Goal: Task Accomplishment & Management: Manage account settings

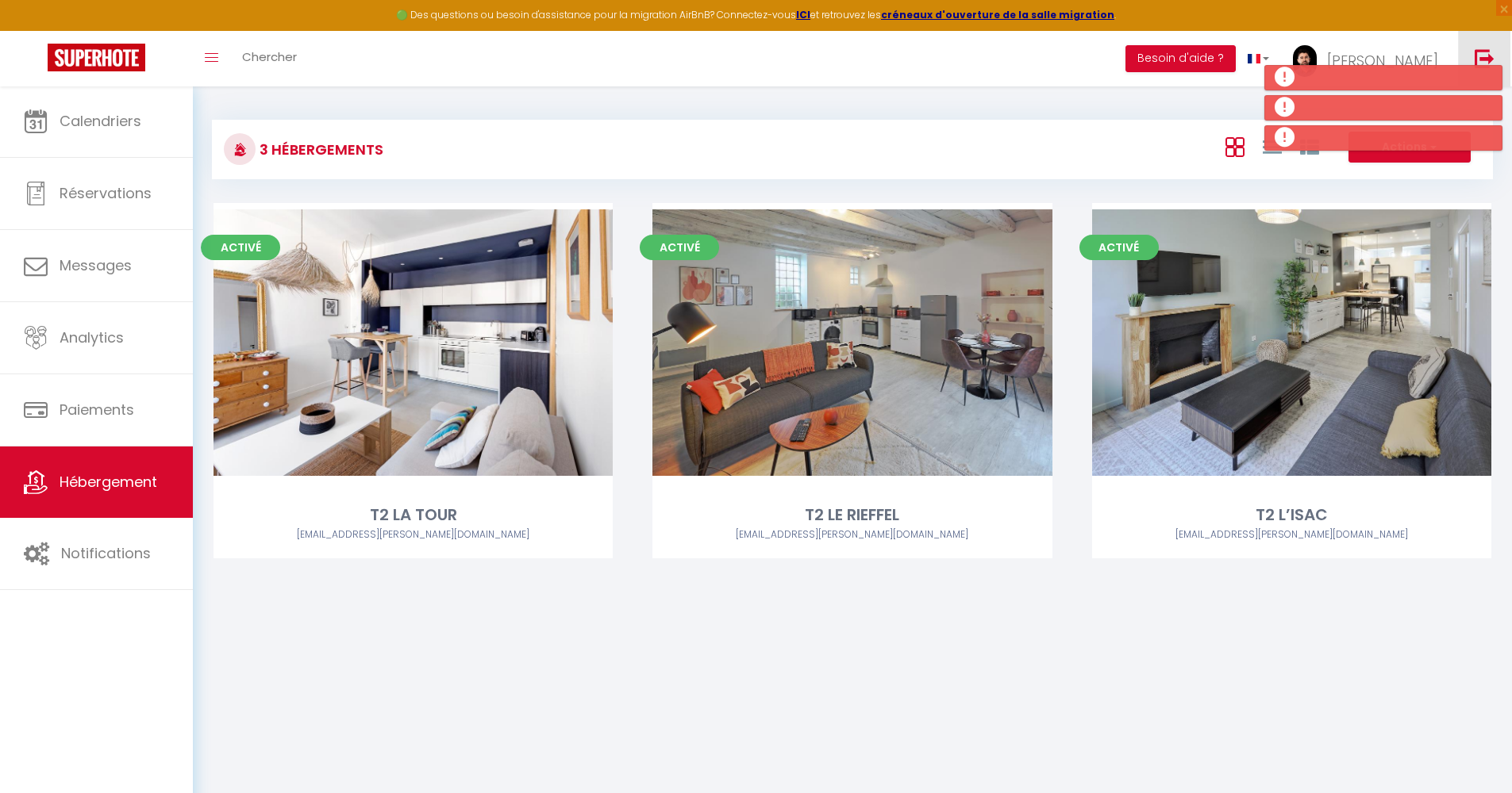
click at [1487, 51] on img at bounding box center [1484, 58] width 20 height 20
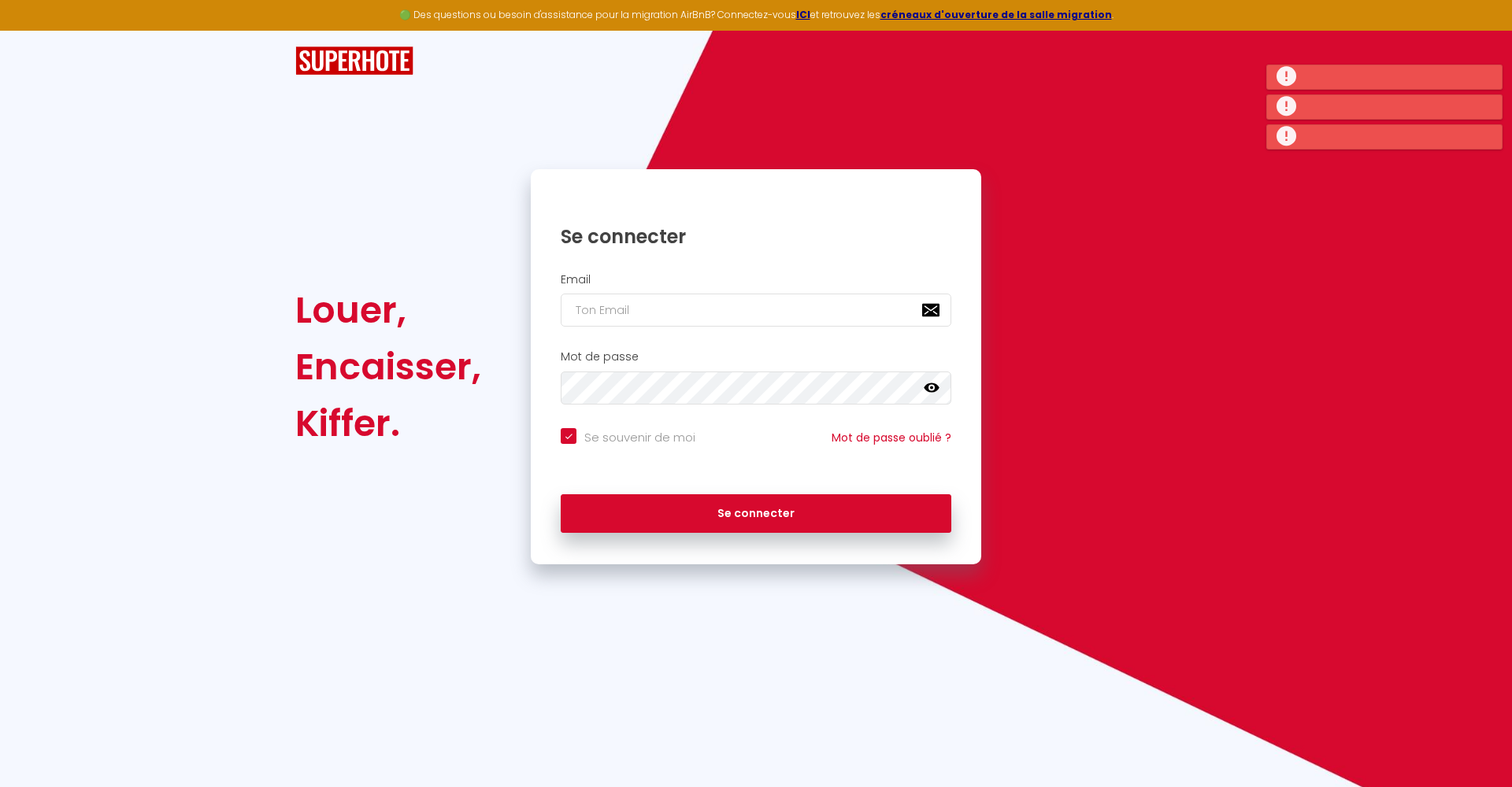
click at [923, 306] on input "email" at bounding box center [755, 310] width 391 height 33
type input "[EMAIL_ADDRESS][DOMAIN_NAME]"
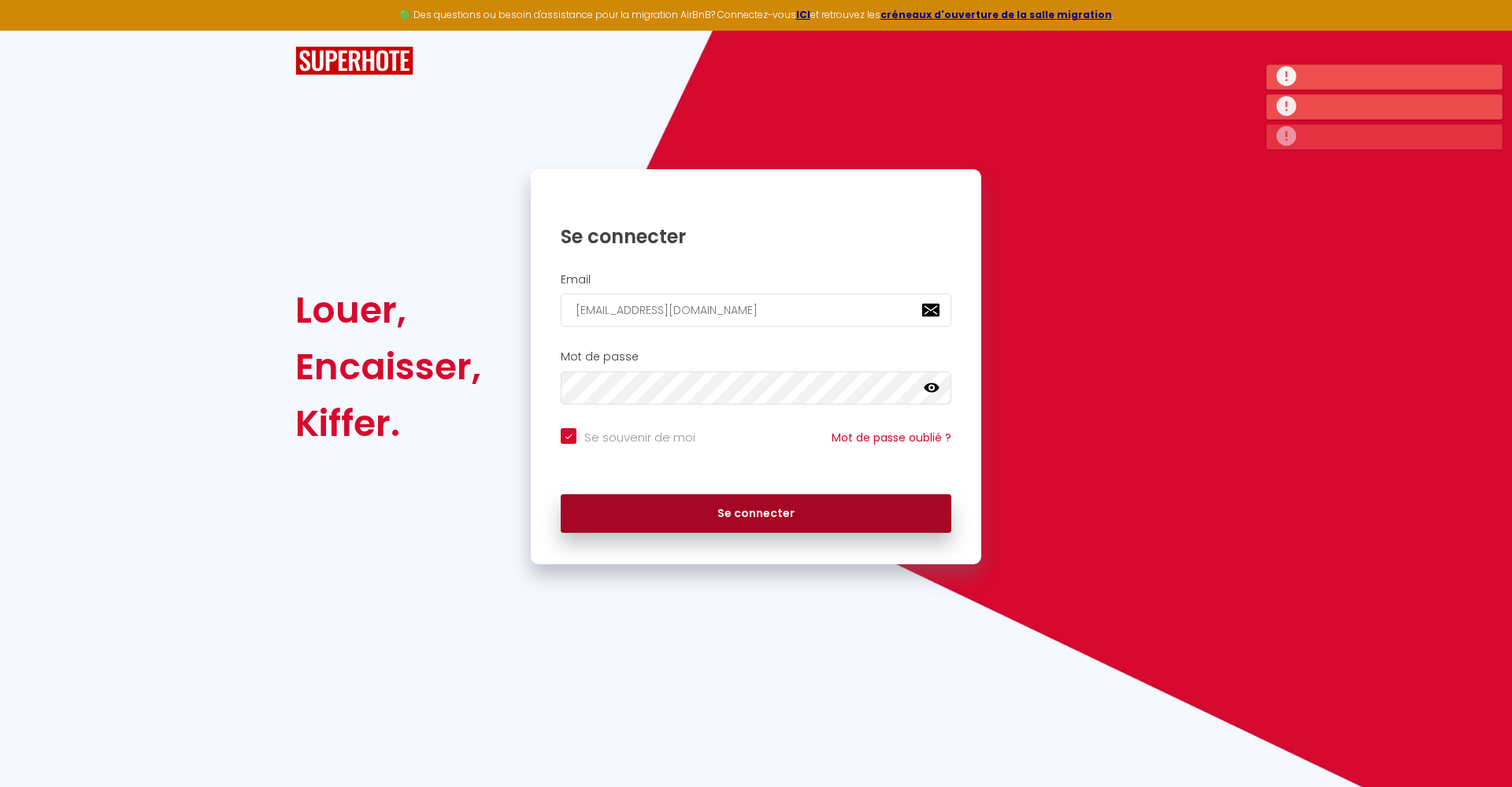
click at [776, 500] on button "Se connecter" at bounding box center [755, 513] width 391 height 39
checkbox input "true"
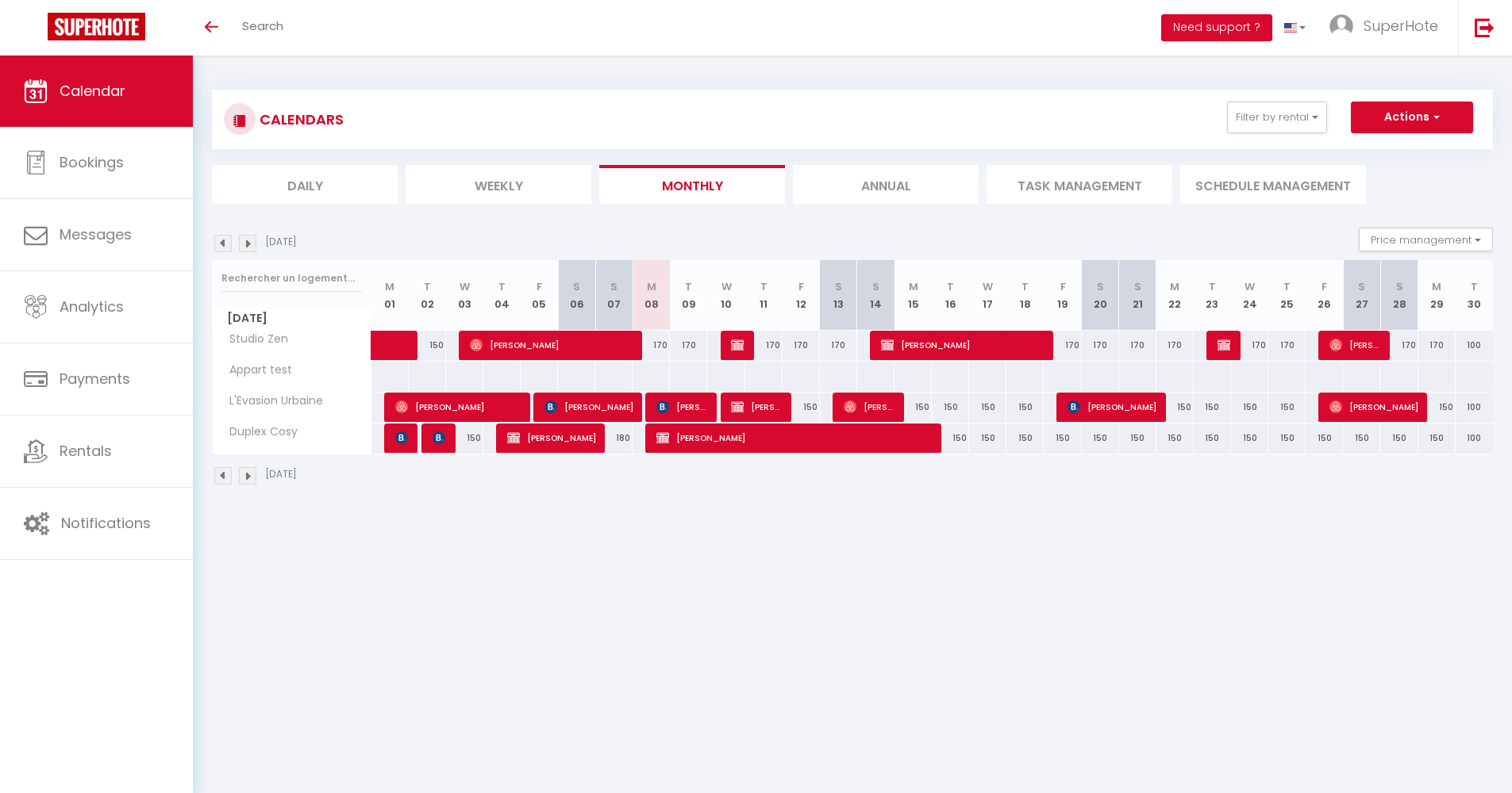
click at [224, 237] on img at bounding box center [223, 244] width 18 height 18
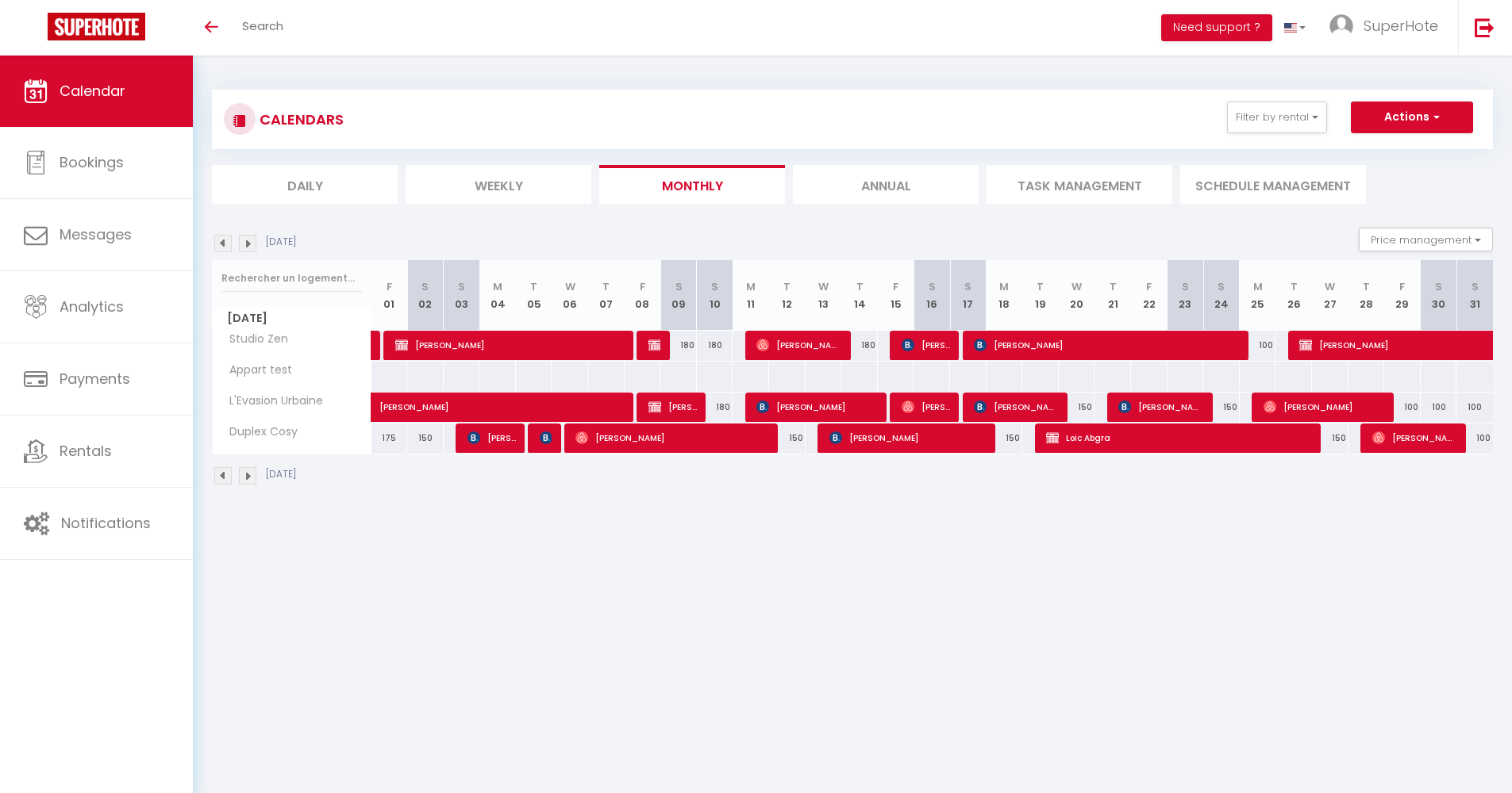
click at [225, 249] on img at bounding box center [223, 244] width 18 height 18
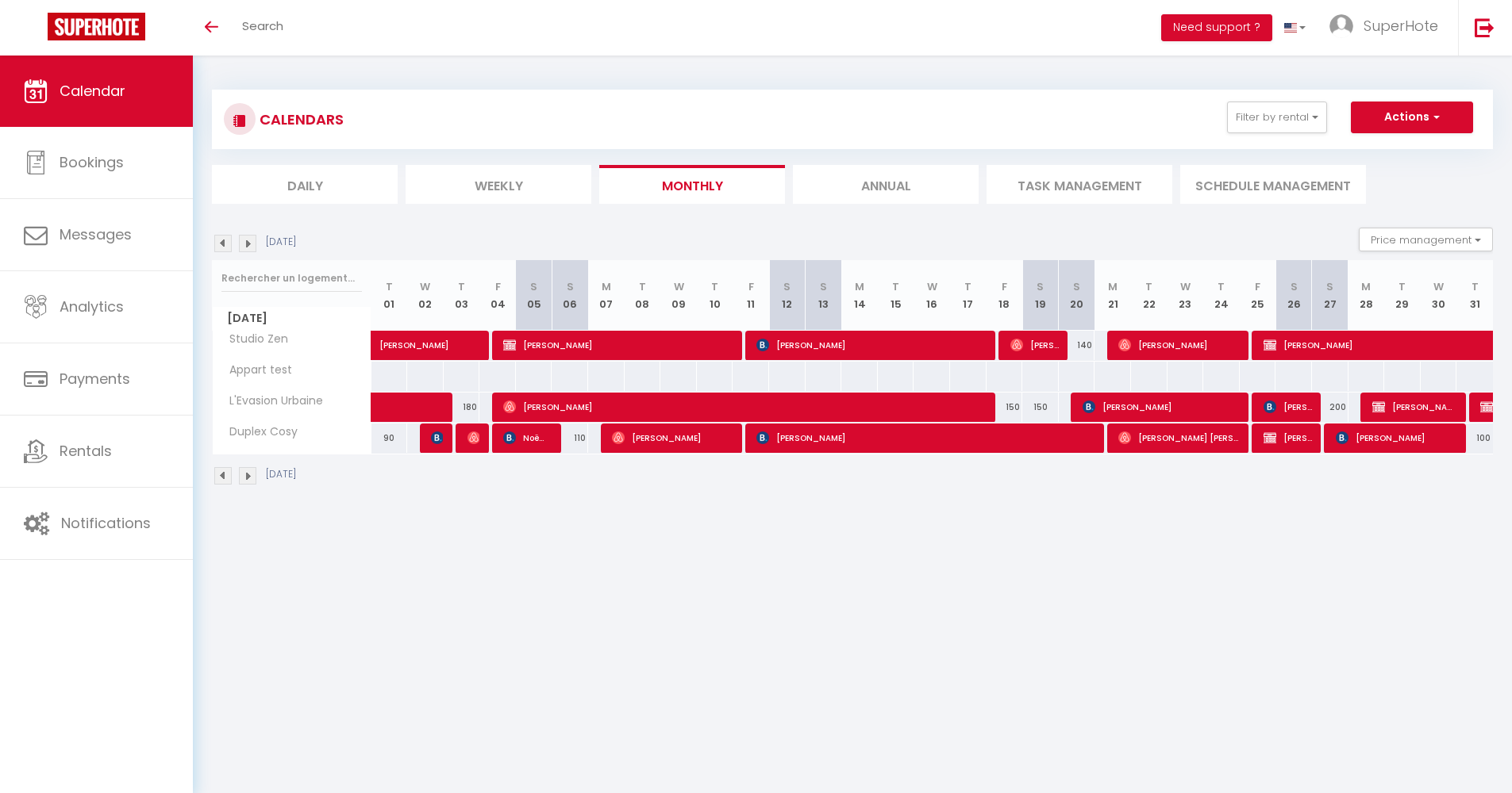
click at [228, 242] on img at bounding box center [223, 244] width 18 height 18
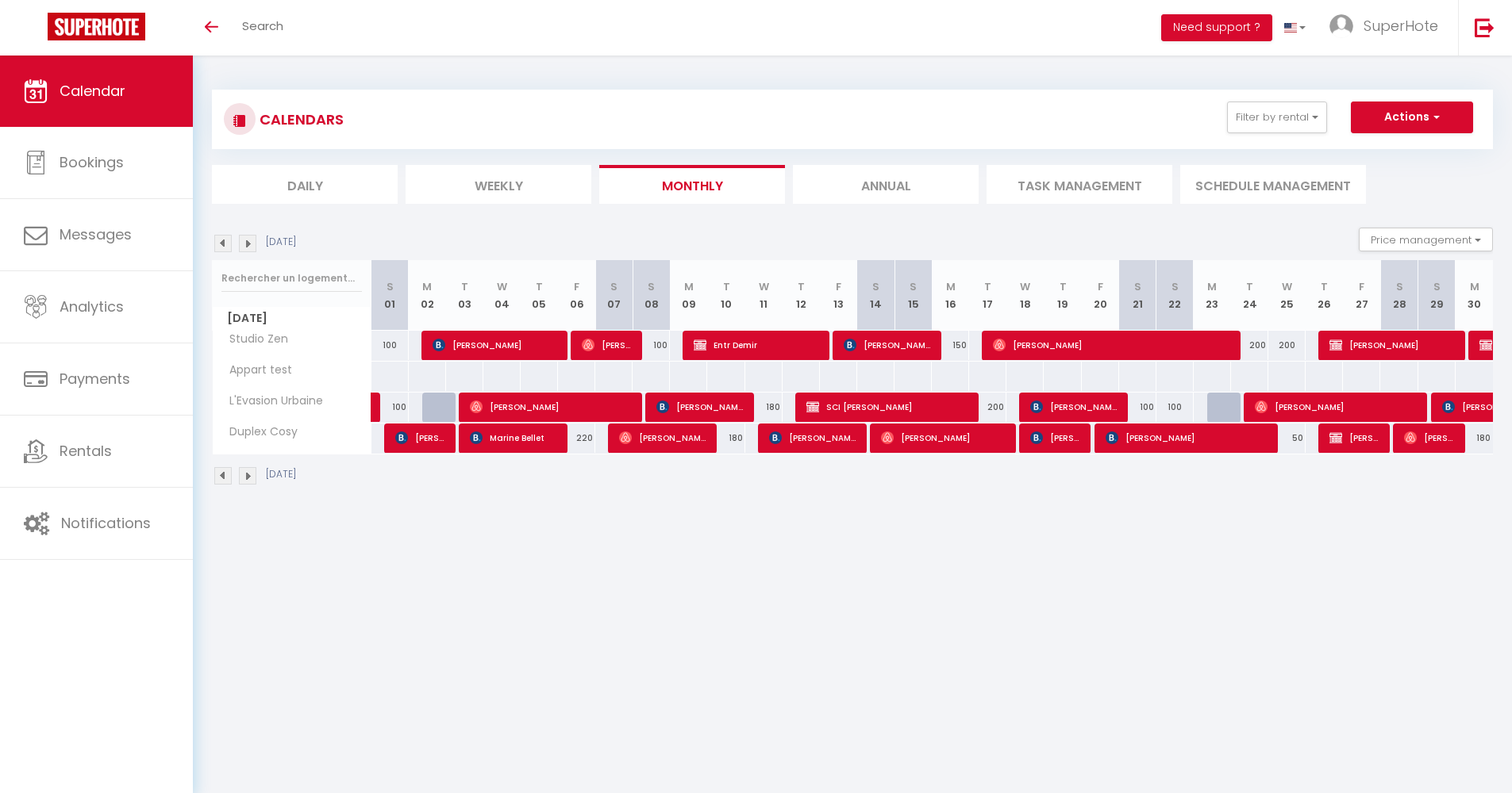
click at [251, 248] on img at bounding box center [248, 244] width 18 height 18
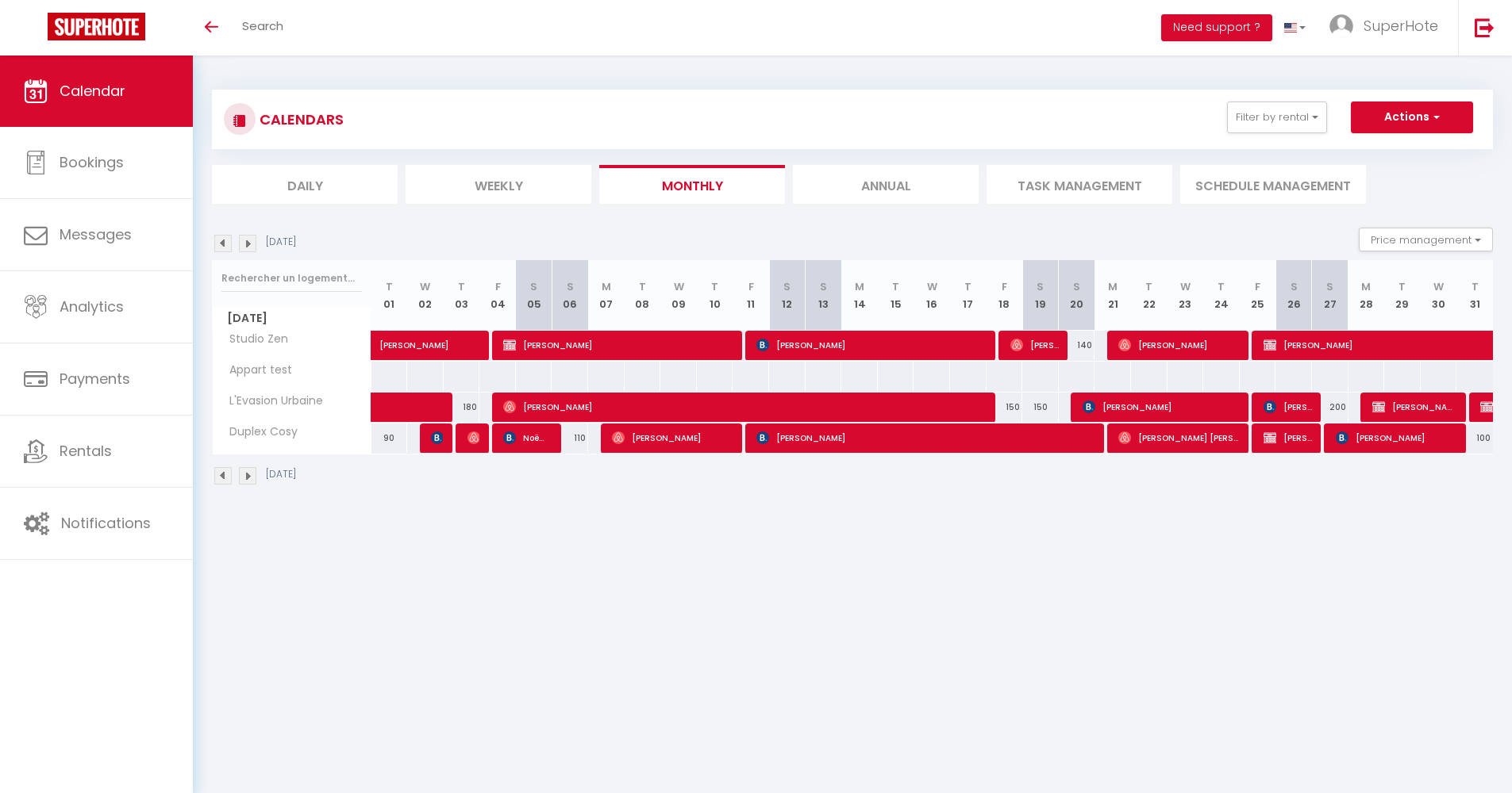
click at [245, 242] on img at bounding box center [248, 244] width 18 height 18
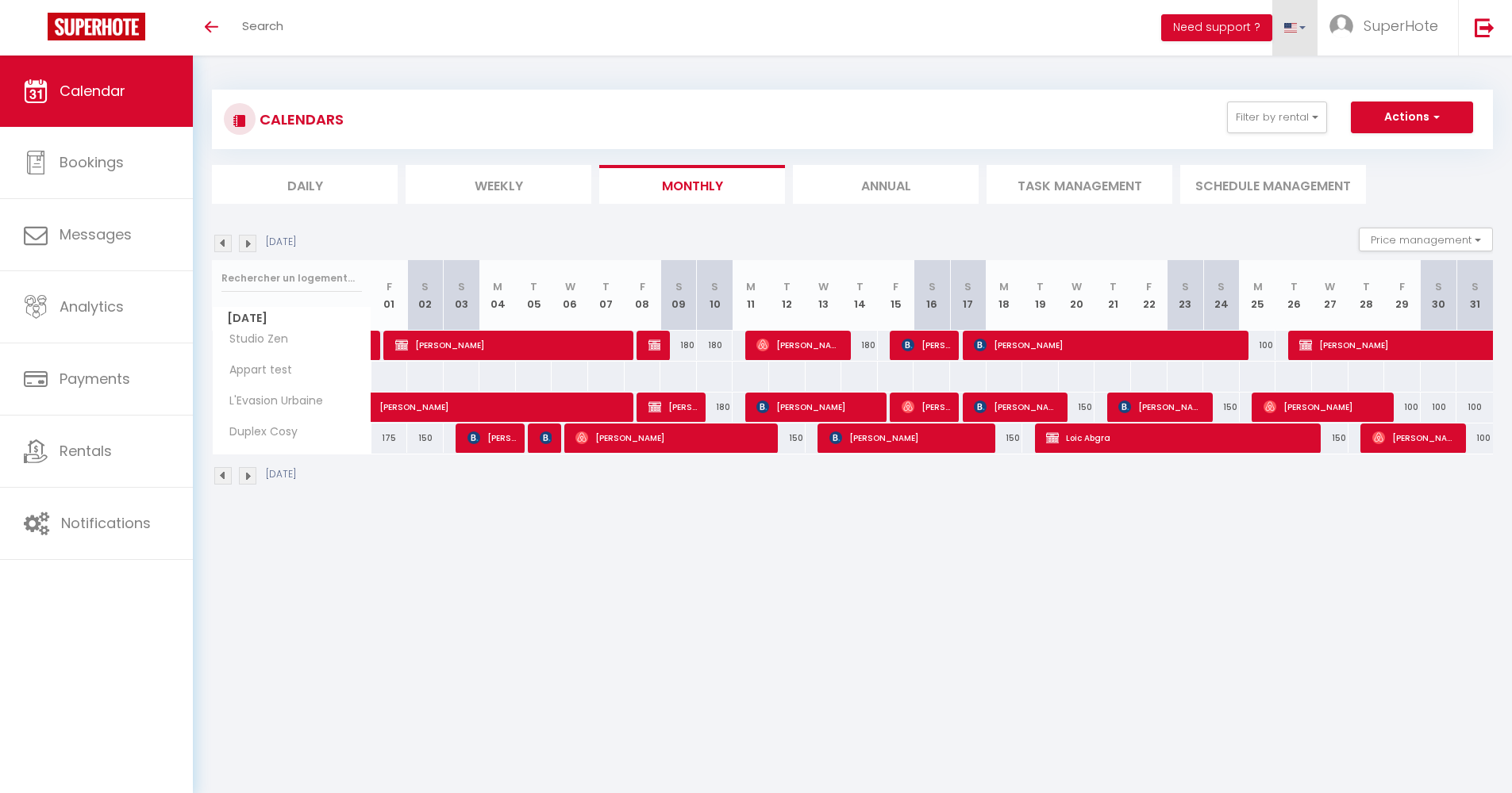
click at [1303, 26] on link at bounding box center [1295, 27] width 46 height 55
click at [1281, 79] on link at bounding box center [1292, 77] width 47 height 26
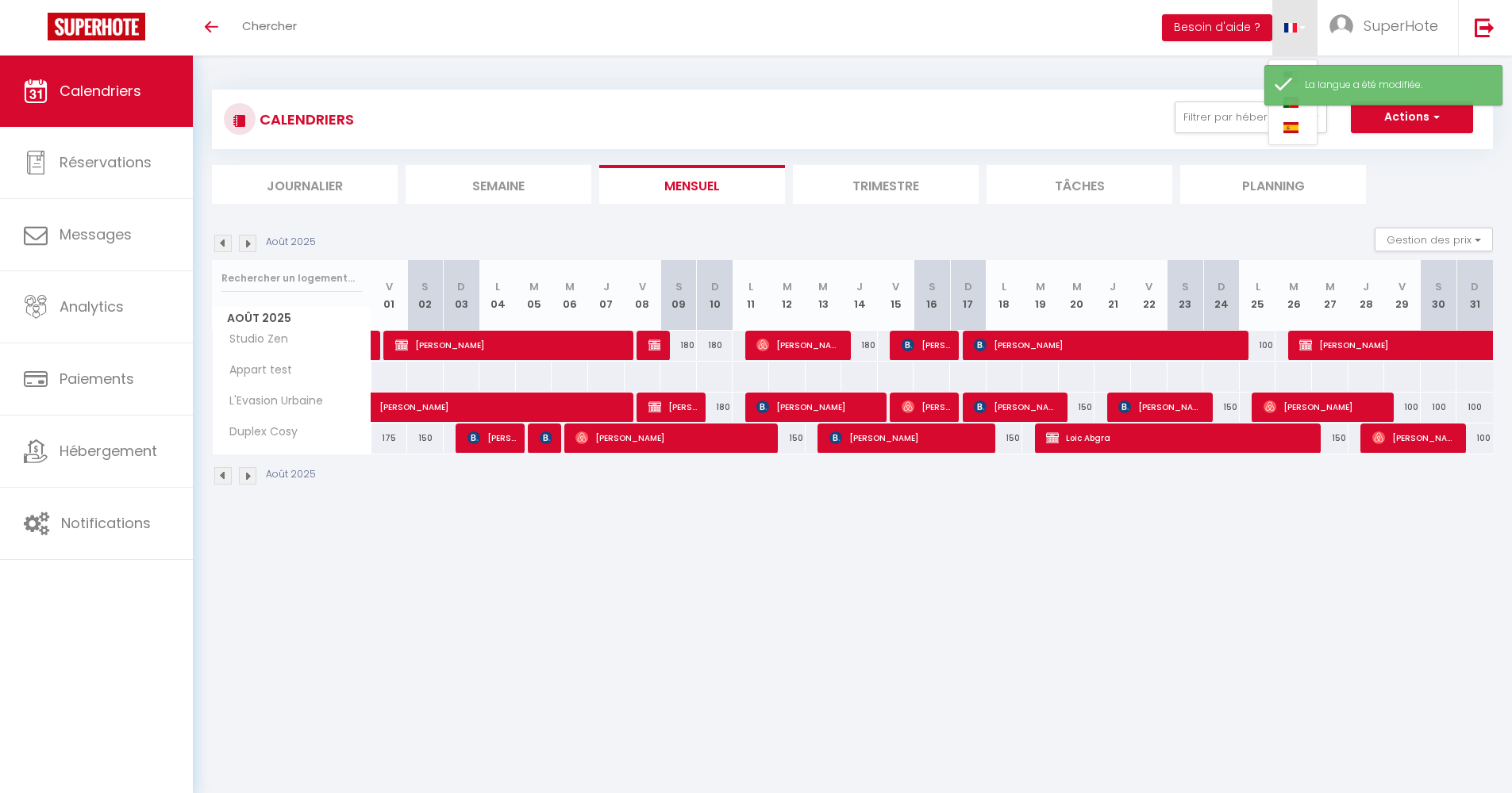
click at [736, 136] on div "CALENDRIERS Filtrer par hébergement Secteur L'Evasion Urbaine Duplex Cosy Typol…" at bounding box center [852, 119] width 1257 height 36
